Goal: Find specific page/section: Find specific page/section

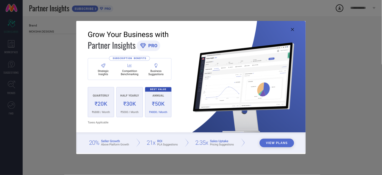
type input "All"
click at [292, 29] on icon at bounding box center [292, 29] width 3 height 3
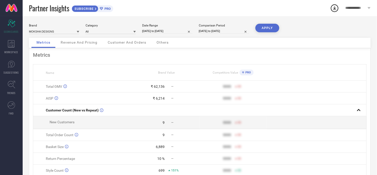
click at [77, 42] on span "Revenue And Pricing" at bounding box center [79, 42] width 37 height 4
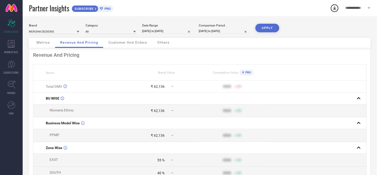
click at [112, 45] on div "Customer And Orders" at bounding box center [127, 43] width 49 height 10
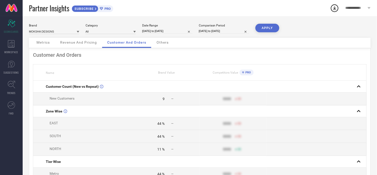
click at [167, 44] on span "Others" at bounding box center [162, 42] width 12 height 4
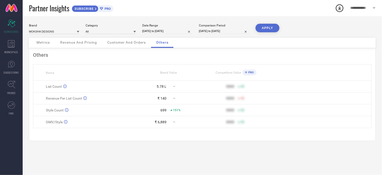
click at [126, 46] on div "Customer And Orders" at bounding box center [126, 43] width 49 height 10
